Goal: Task Accomplishment & Management: Use online tool/utility

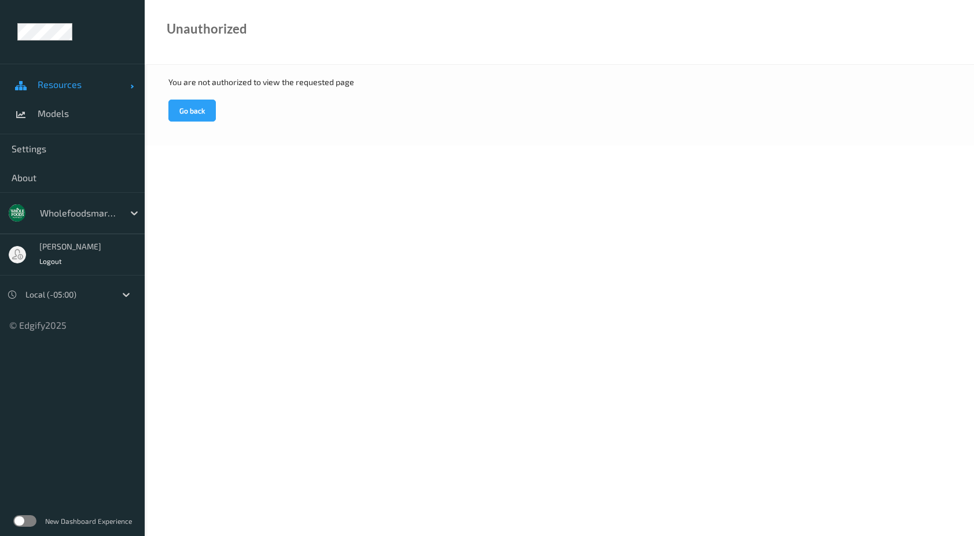
click at [47, 88] on span "Resources" at bounding box center [84, 85] width 93 height 12
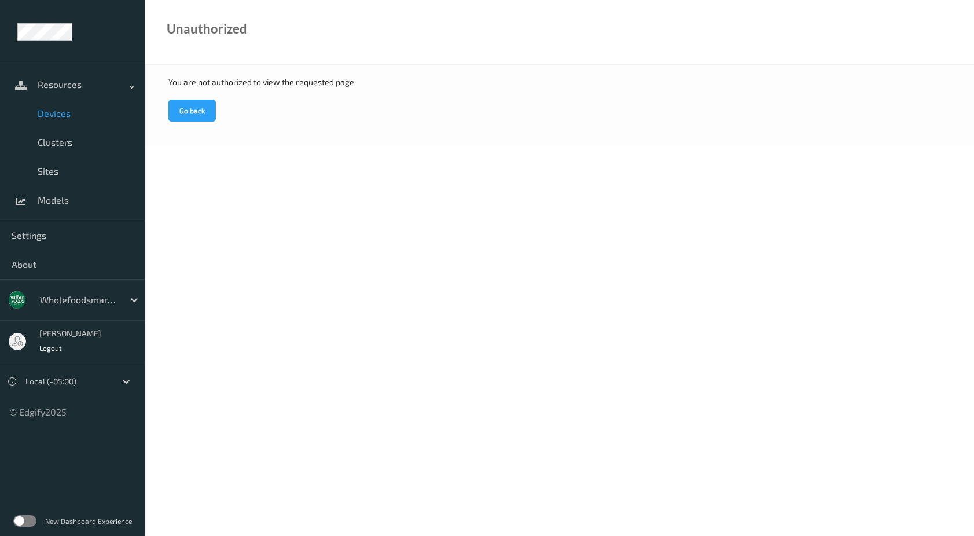
click at [50, 113] on span "Devices" at bounding box center [85, 114] width 95 height 12
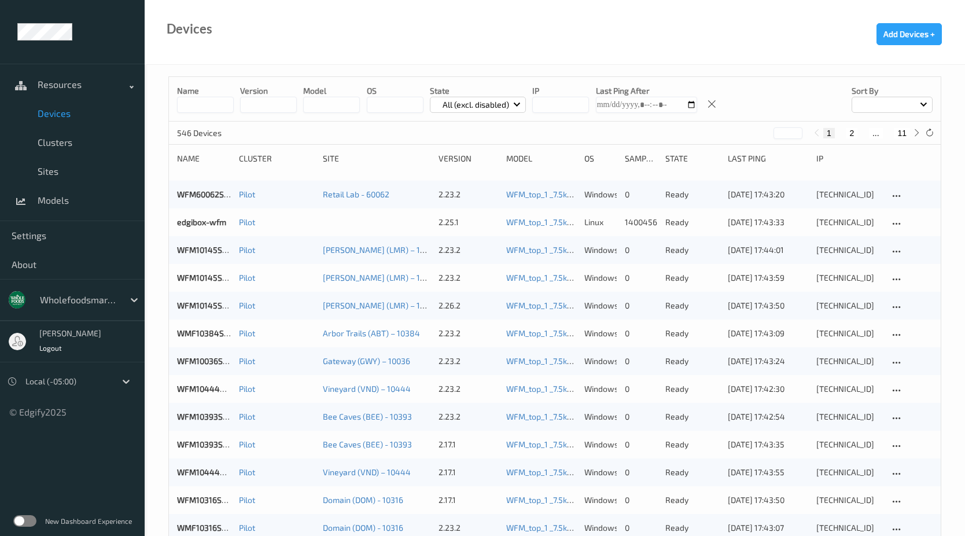
click at [213, 103] on input at bounding box center [205, 105] width 57 height 16
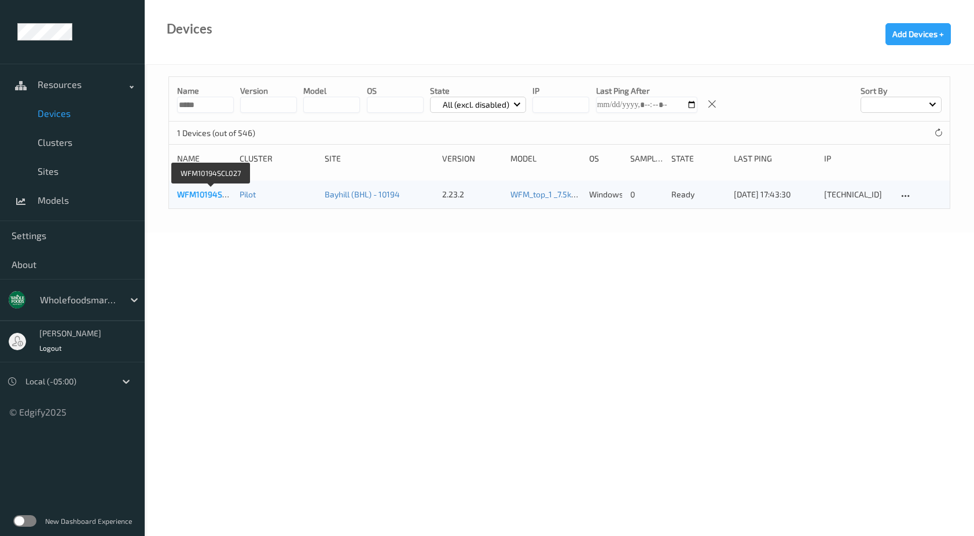
type input "*****"
click at [214, 193] on link "WFM10194SCL027" at bounding box center [210, 194] width 67 height 10
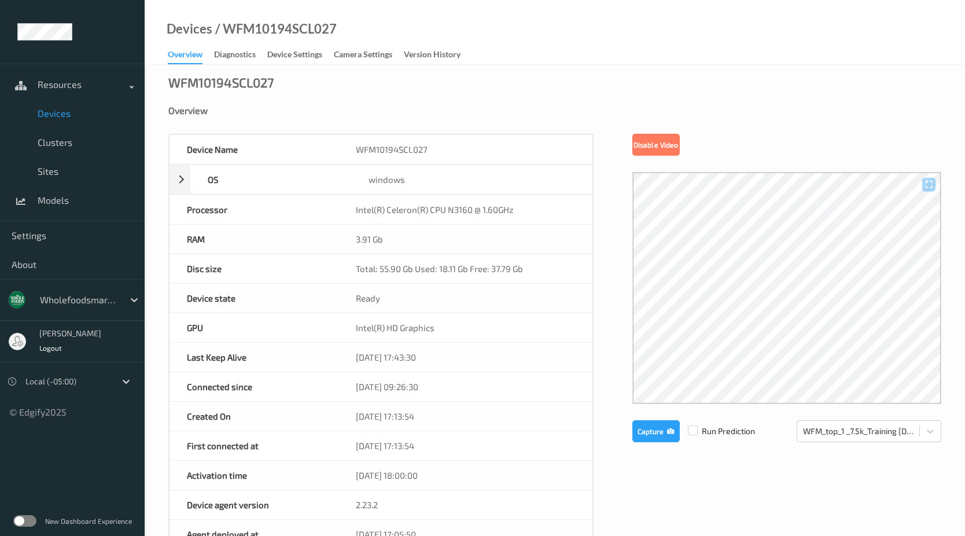
click at [771, 245] on div at bounding box center [786, 288] width 309 height 232
click at [676, 149] on button "Disable Video" at bounding box center [655, 145] width 47 height 22
click at [670, 142] on button "Enable Video" at bounding box center [655, 145] width 47 height 22
click at [704, 97] on div "WFM10194SCL027 Overview Device Name WFM10194SCL027 OS windows Platform Microsof…" at bounding box center [555, 511] width 821 height 893
click at [640, 437] on button "Capture" at bounding box center [655, 431] width 47 height 22
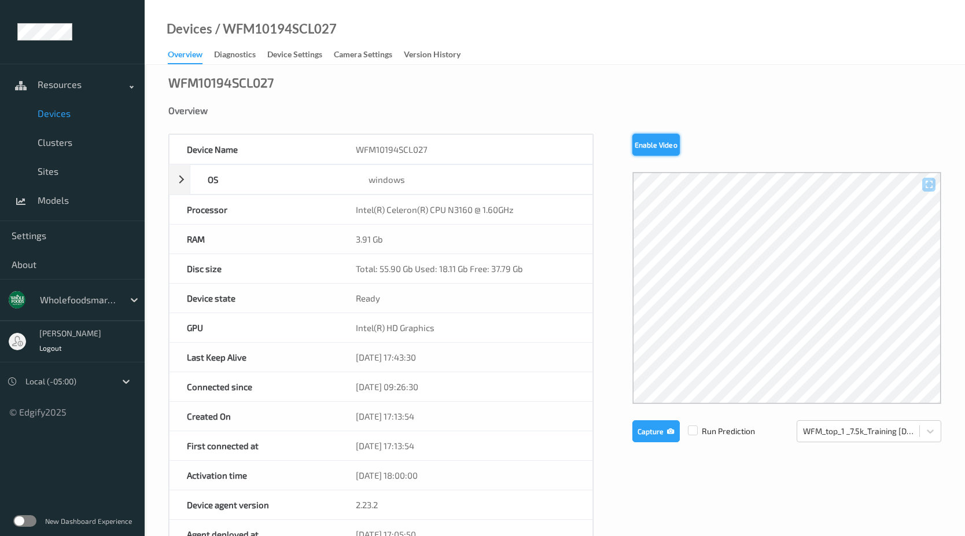
click at [668, 142] on button "Enable Video" at bounding box center [655, 145] width 47 height 22
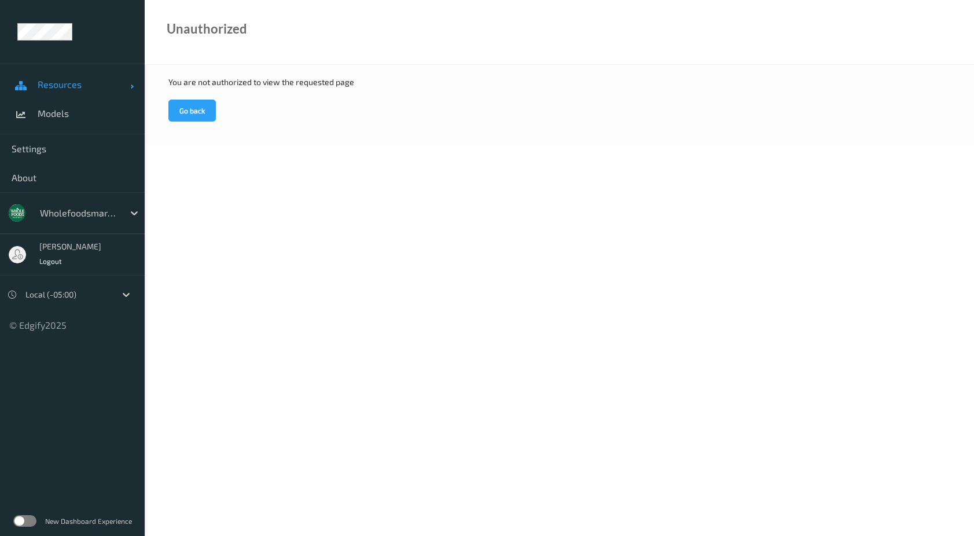
click at [60, 81] on span "Resources" at bounding box center [84, 85] width 93 height 12
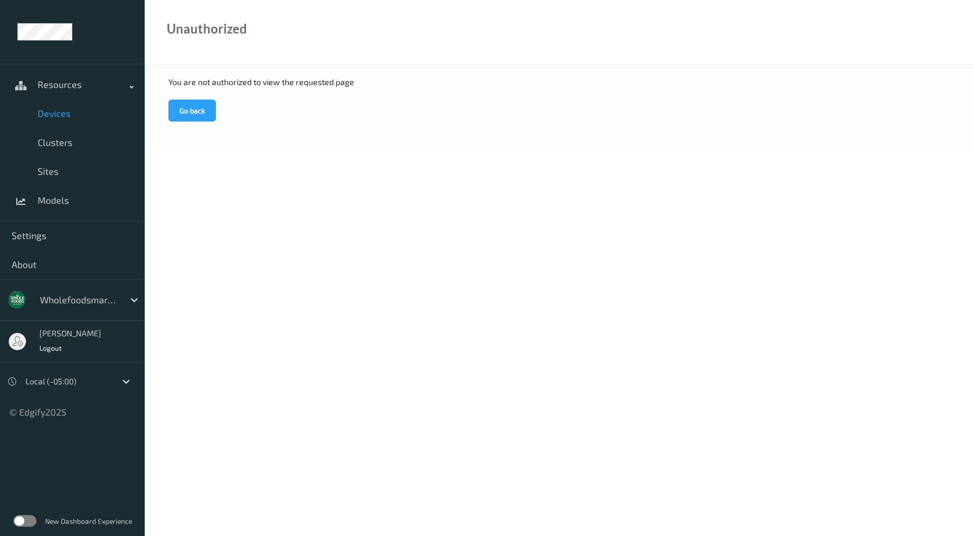
click at [58, 119] on link "Devices" at bounding box center [72, 113] width 145 height 29
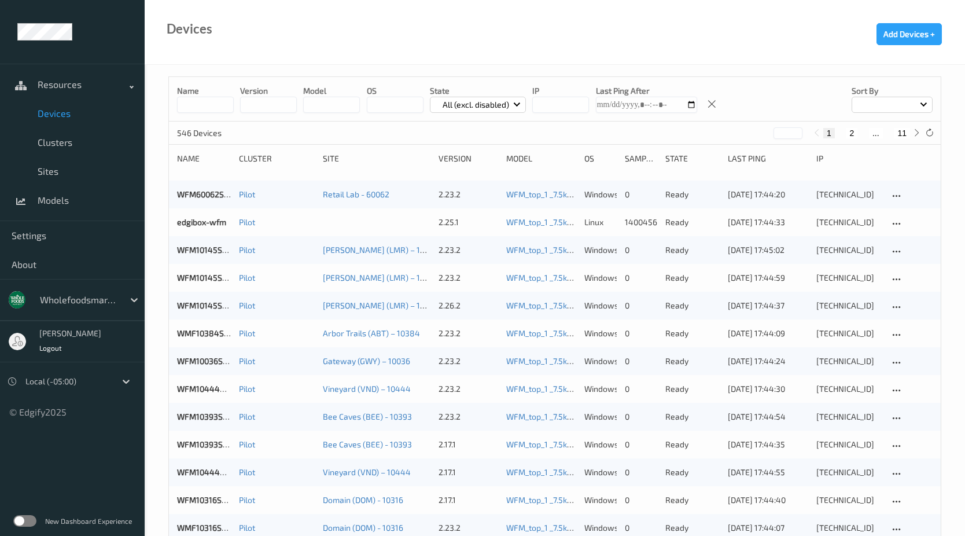
click at [220, 106] on input at bounding box center [205, 105] width 57 height 16
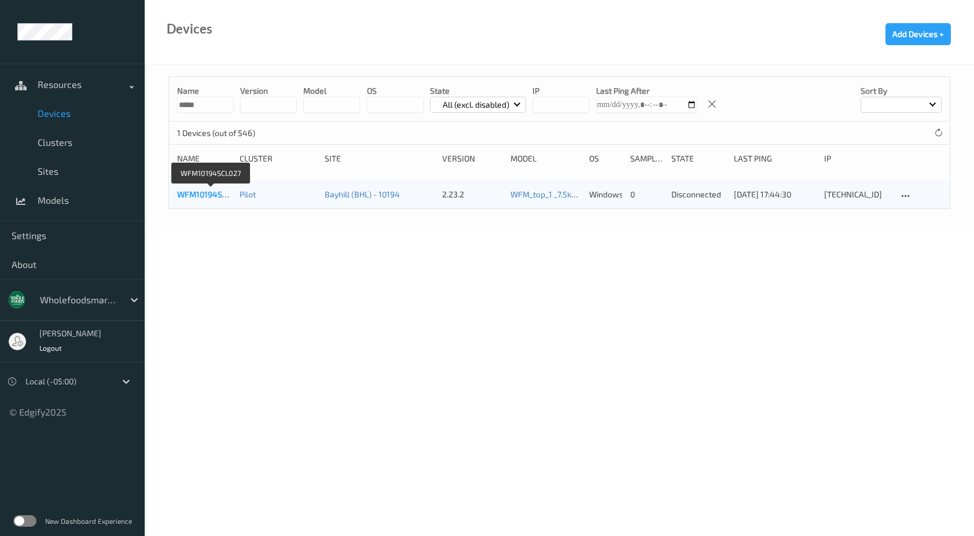
type input "*****"
click at [207, 197] on link "WFM10194SCL027" at bounding box center [210, 194] width 67 height 10
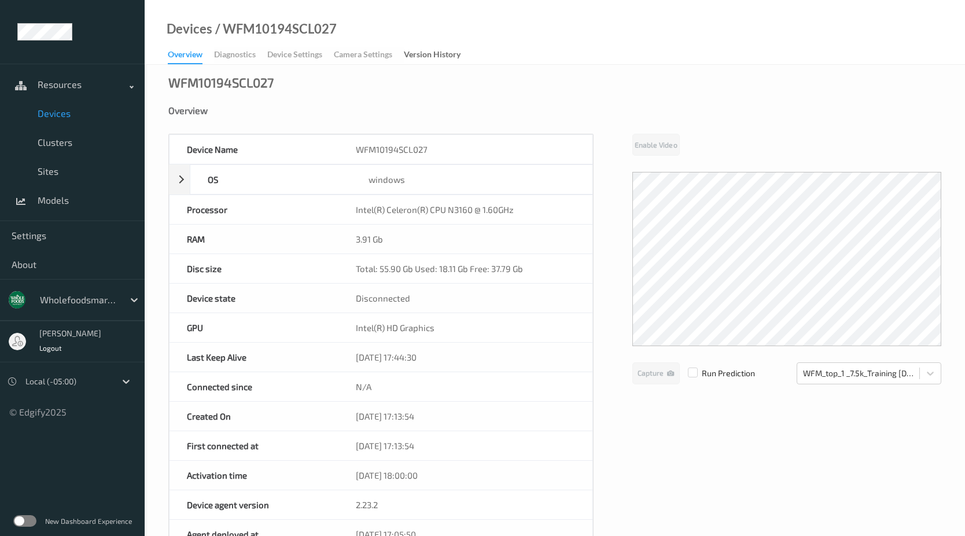
click at [434, 112] on div "Overview" at bounding box center [554, 111] width 773 height 12
click at [68, 115] on span "Devices" at bounding box center [85, 114] width 95 height 12
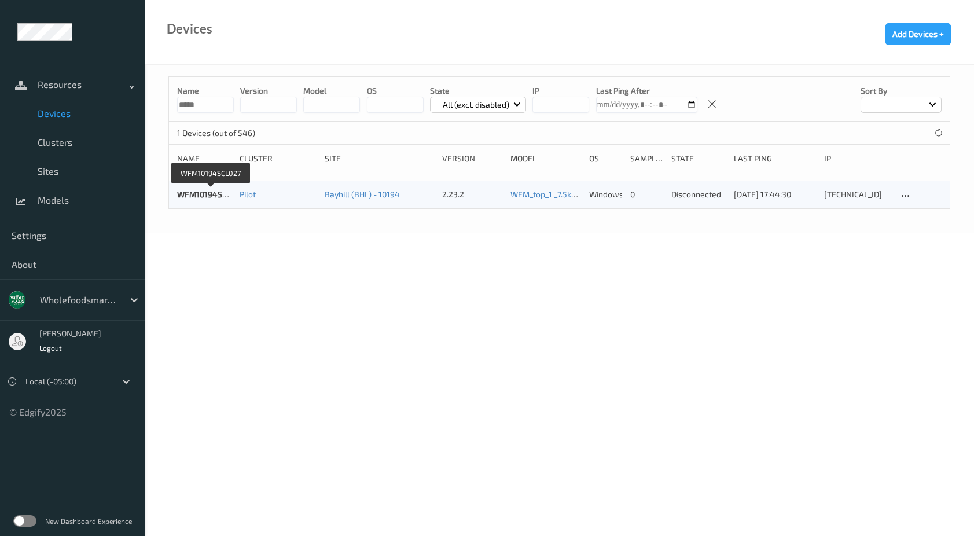
click at [344, 259] on body "Resources Devices Clusters Sites Models Settings About wholefoodsmarket Sky [PE…" at bounding box center [487, 268] width 974 height 536
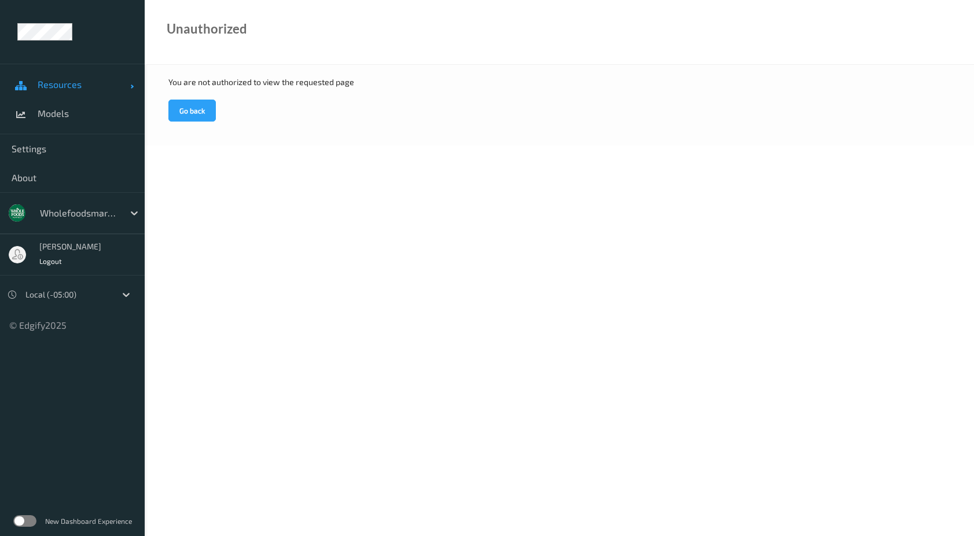
click at [86, 93] on link "Resources" at bounding box center [72, 84] width 145 height 29
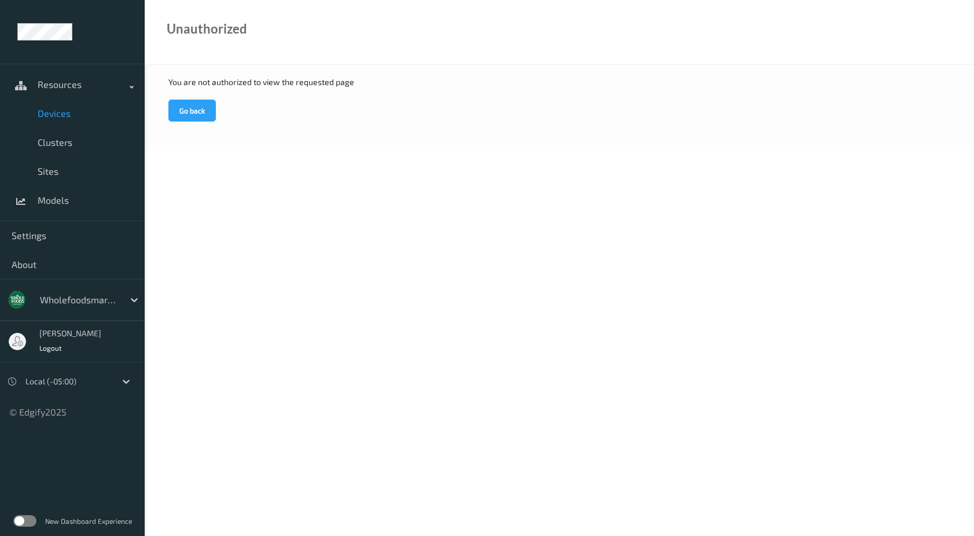
click at [65, 117] on span "Devices" at bounding box center [85, 114] width 95 height 12
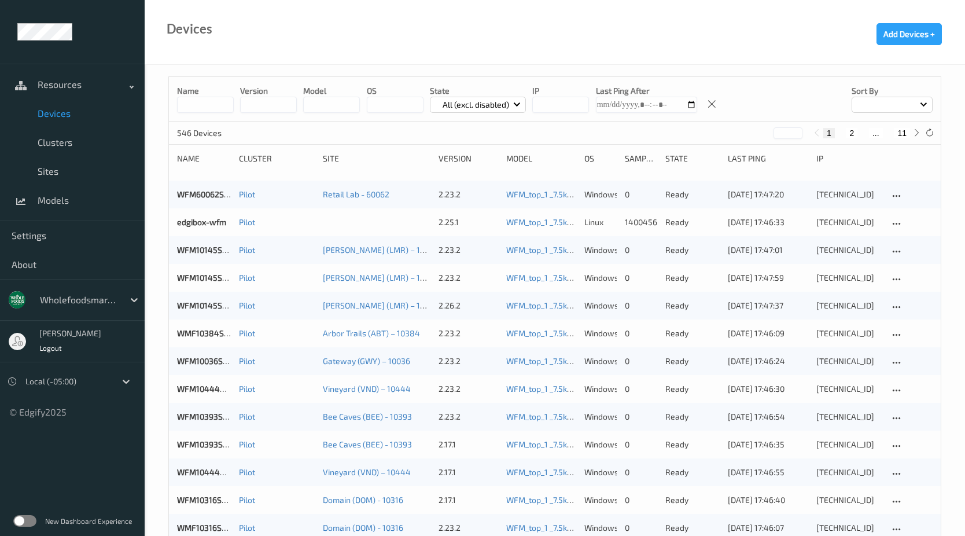
click at [220, 106] on input at bounding box center [205, 105] width 57 height 16
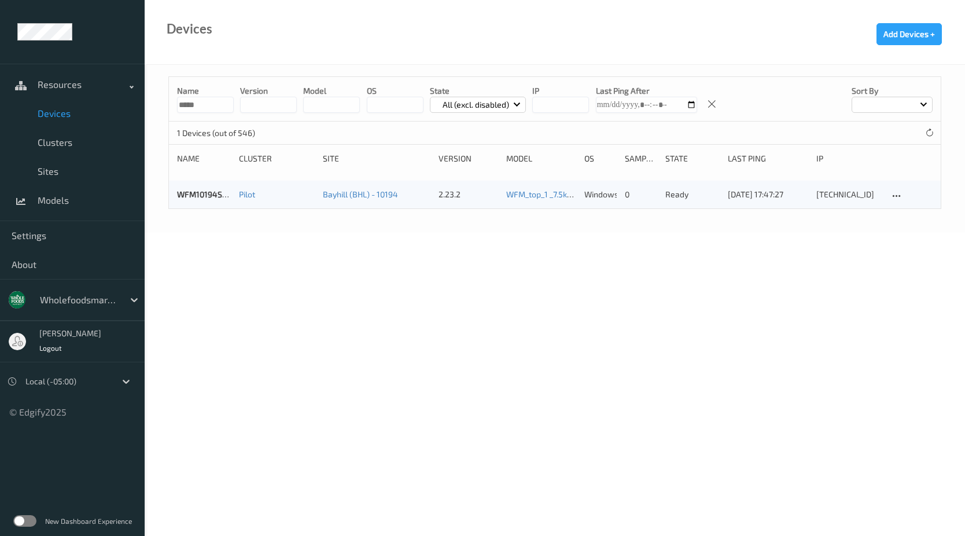
type input "*****"
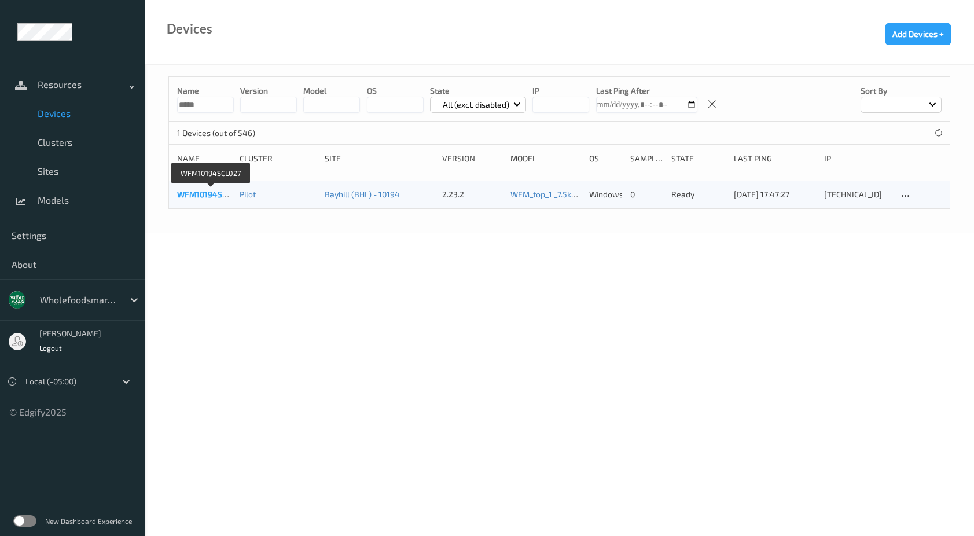
click at [214, 192] on link "WFM10194SCL027" at bounding box center [210, 194] width 67 height 10
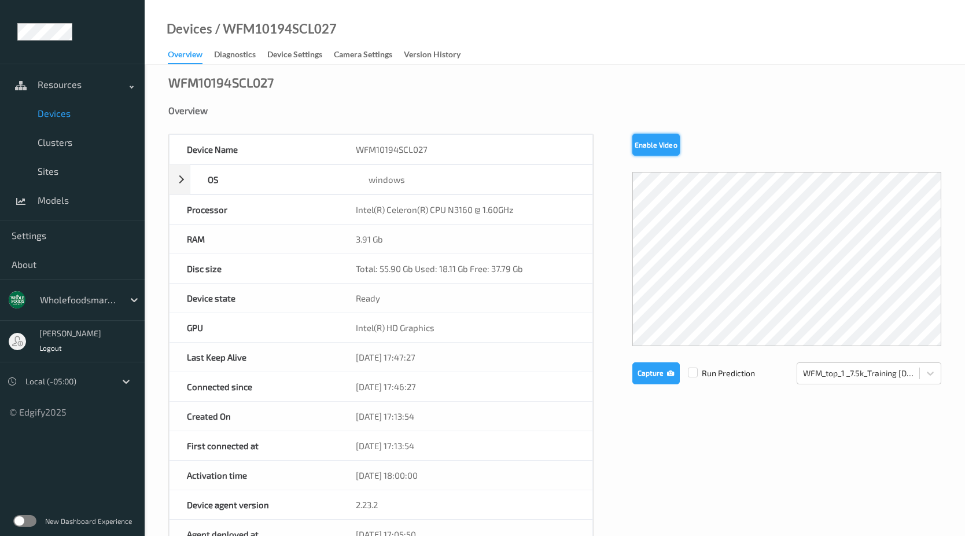
click at [646, 147] on button "Enable Video" at bounding box center [655, 145] width 47 height 22
click at [648, 372] on button "Capture" at bounding box center [655, 373] width 47 height 22
click at [718, 94] on div "WFM10194SCL027 Overview Device Name WFM10194SCL027 OS windows Platform Microsof…" at bounding box center [555, 511] width 821 height 893
click at [649, 373] on button "Capture" at bounding box center [655, 373] width 47 height 22
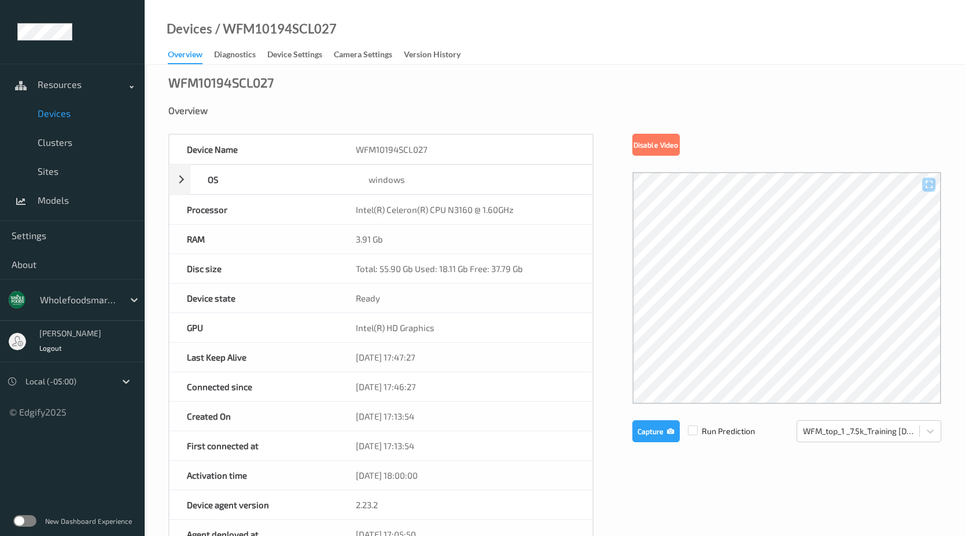
click at [578, 87] on div "WFM10194SCL027 Overview Device Name WFM10194SCL027 OS windows Platform Microsof…" at bounding box center [555, 511] width 821 height 893
